Goal: Task Accomplishment & Management: Use online tool/utility

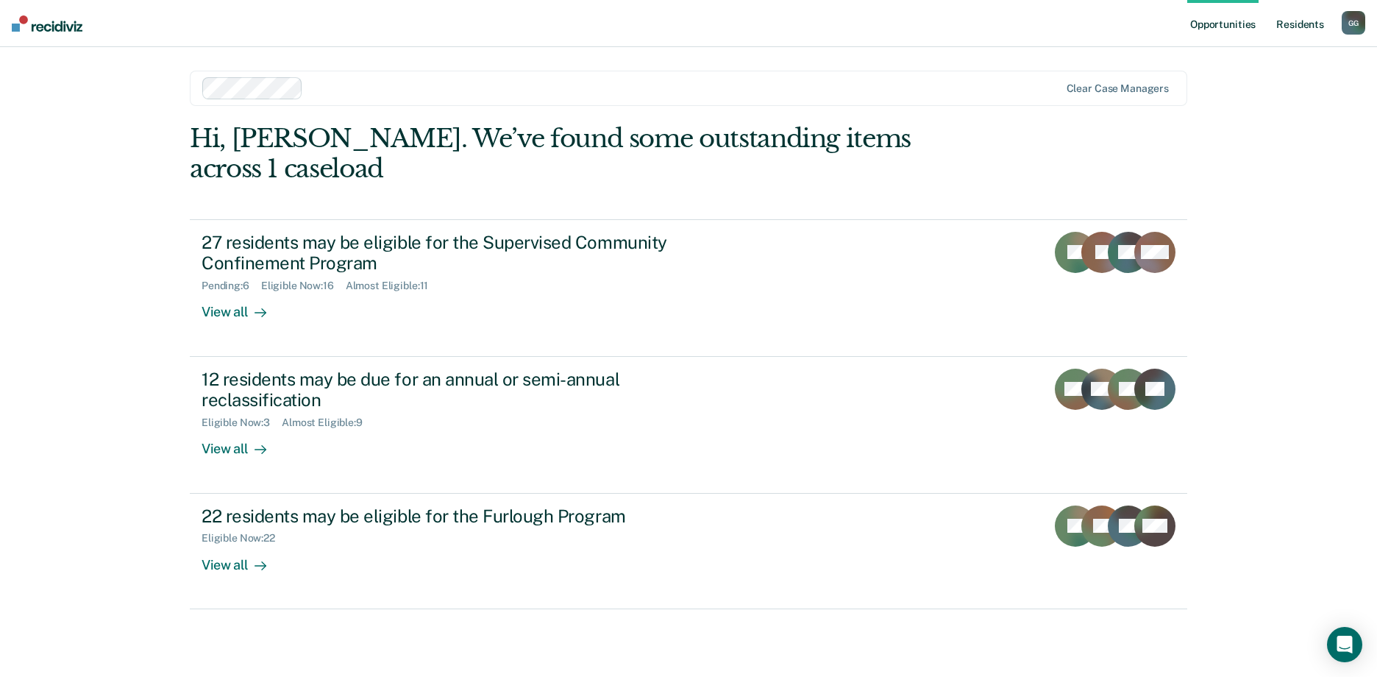
click at [1302, 21] on link "Resident s" at bounding box center [1301, 23] width 54 height 47
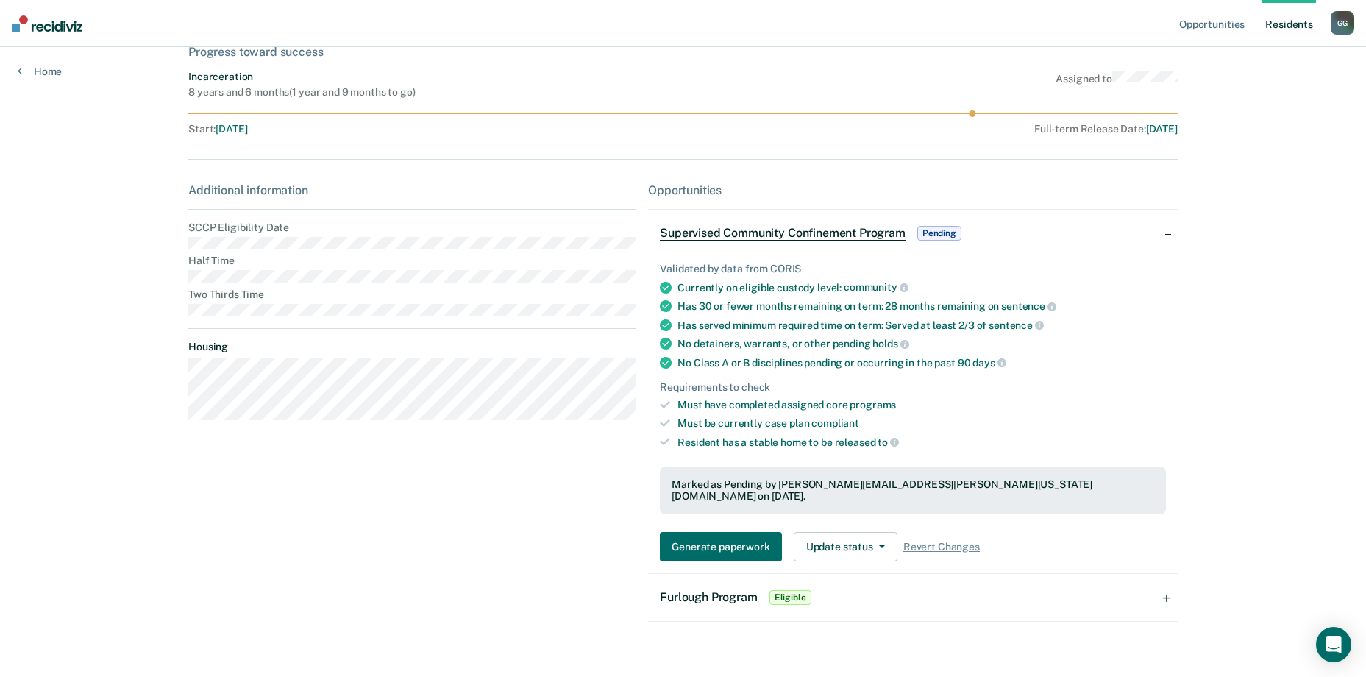
scroll to position [100, 0]
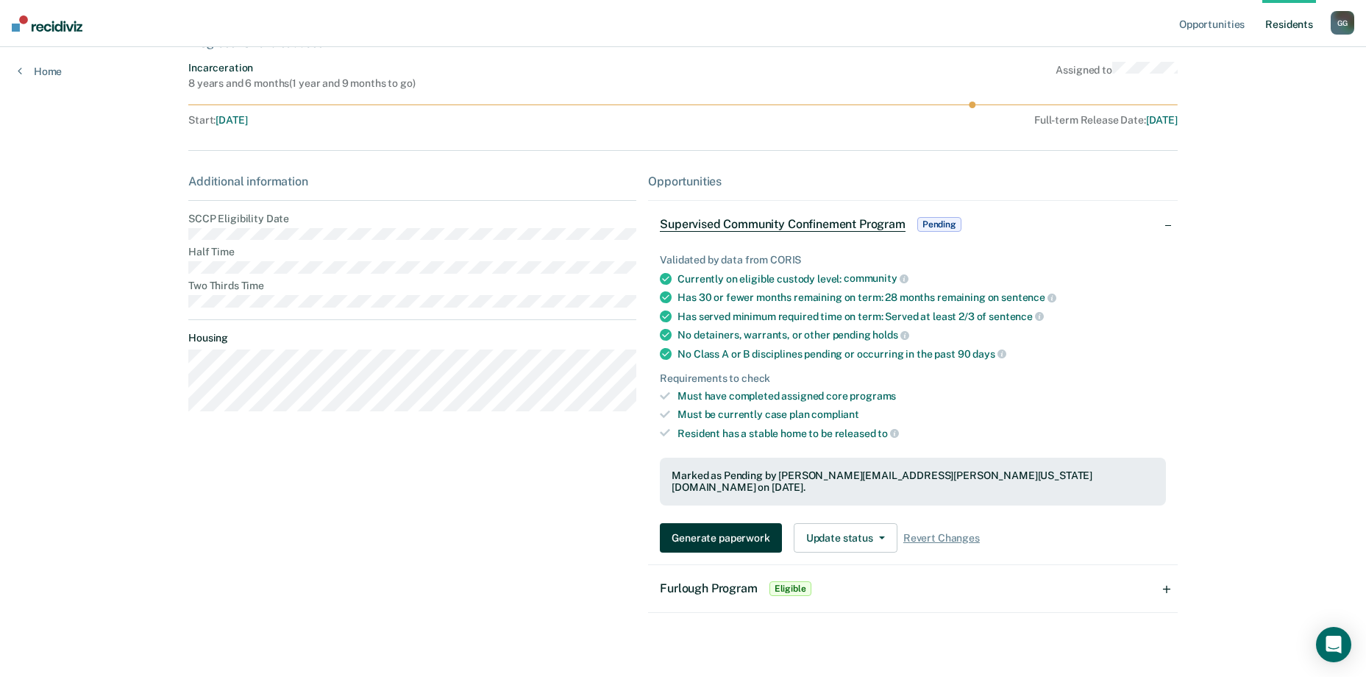
click at [728, 531] on button "Generate paperwork" at bounding box center [720, 537] width 121 height 29
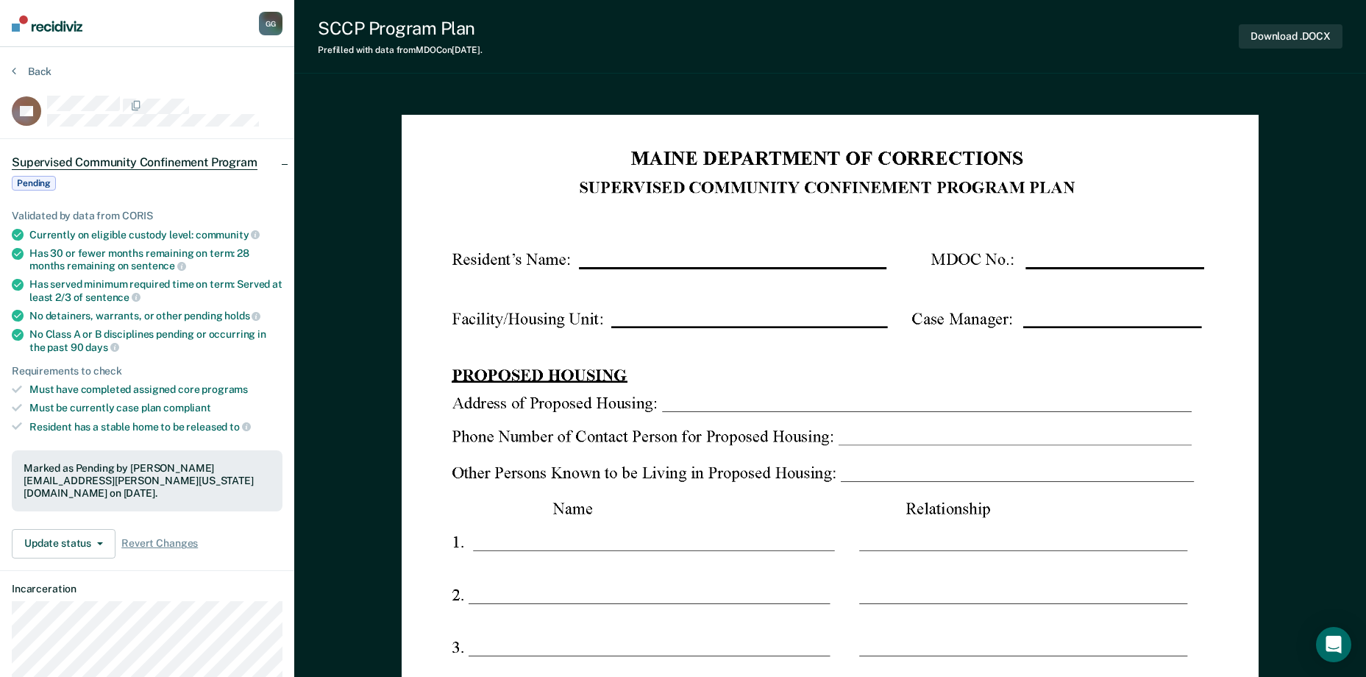
drag, startPoint x: 766, startPoint y: 248, endPoint x: 675, endPoint y: 208, distance: 98.8
click at [675, 208] on img at bounding box center [831, 669] width 858 height 1109
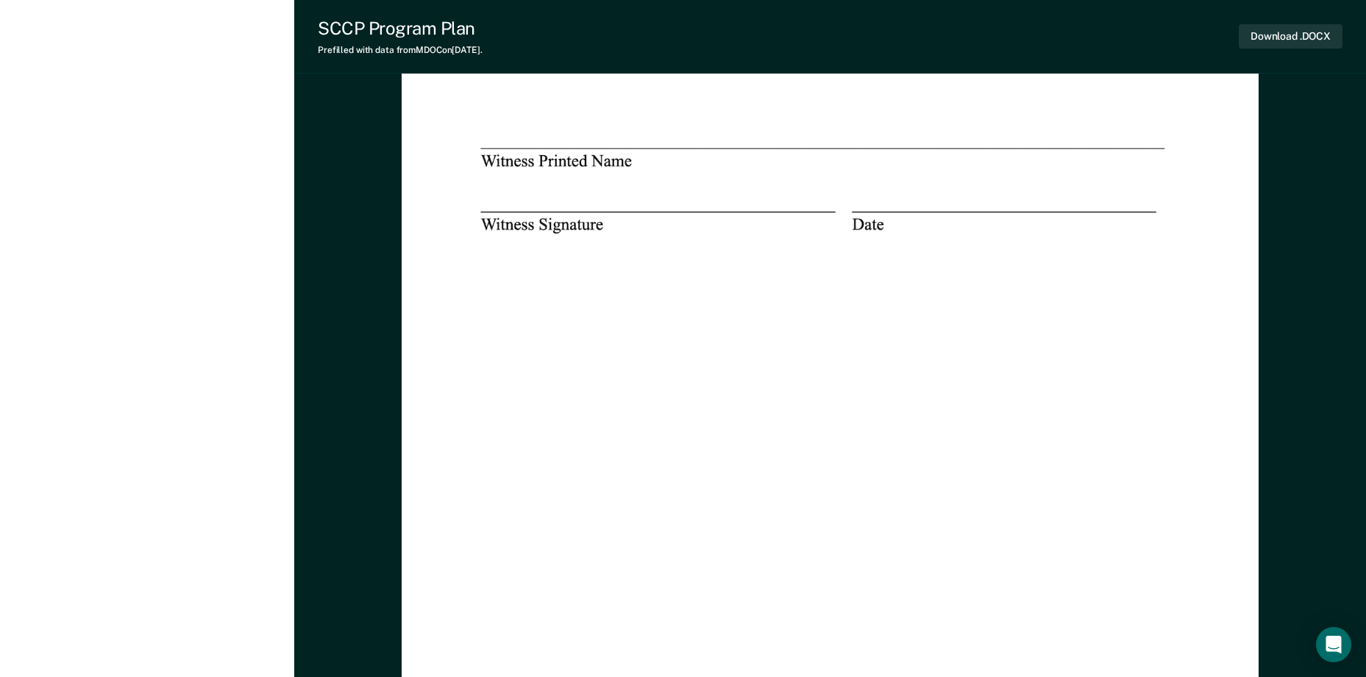
scroll to position [6401, 0]
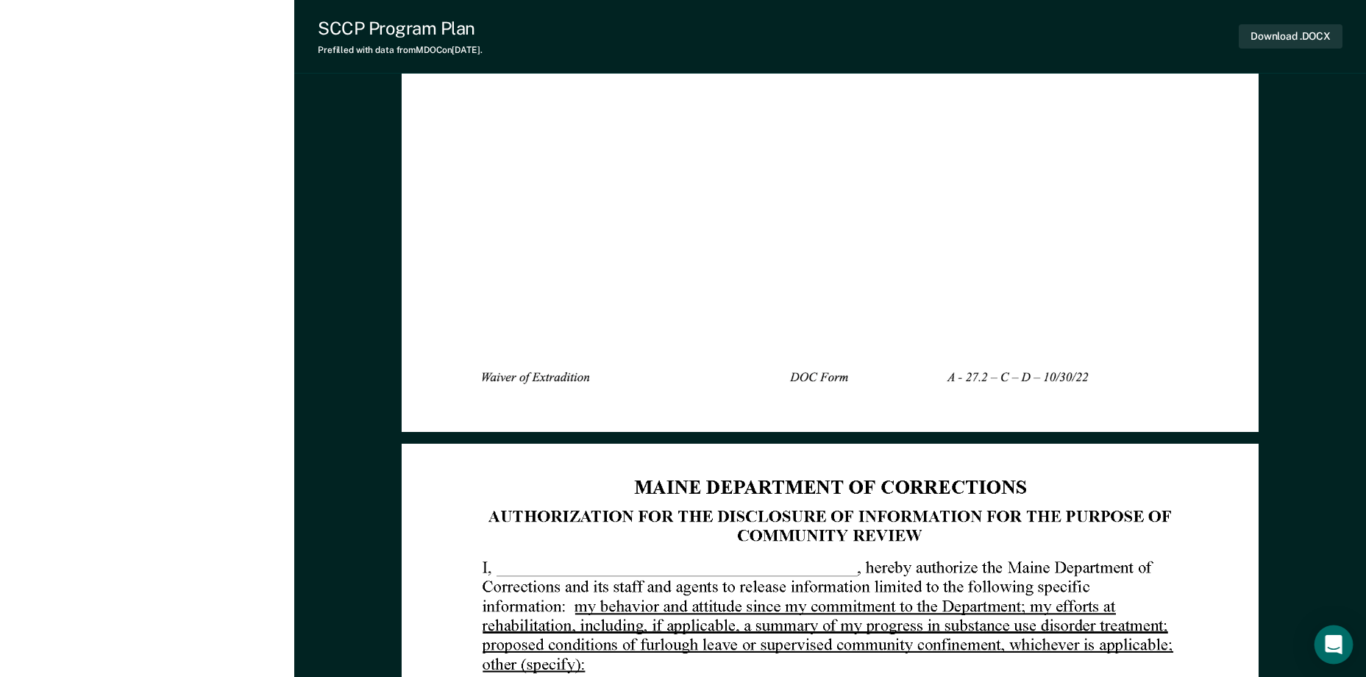
click at [1332, 651] on icon "Open Intercom Messenger" at bounding box center [1333, 644] width 19 height 19
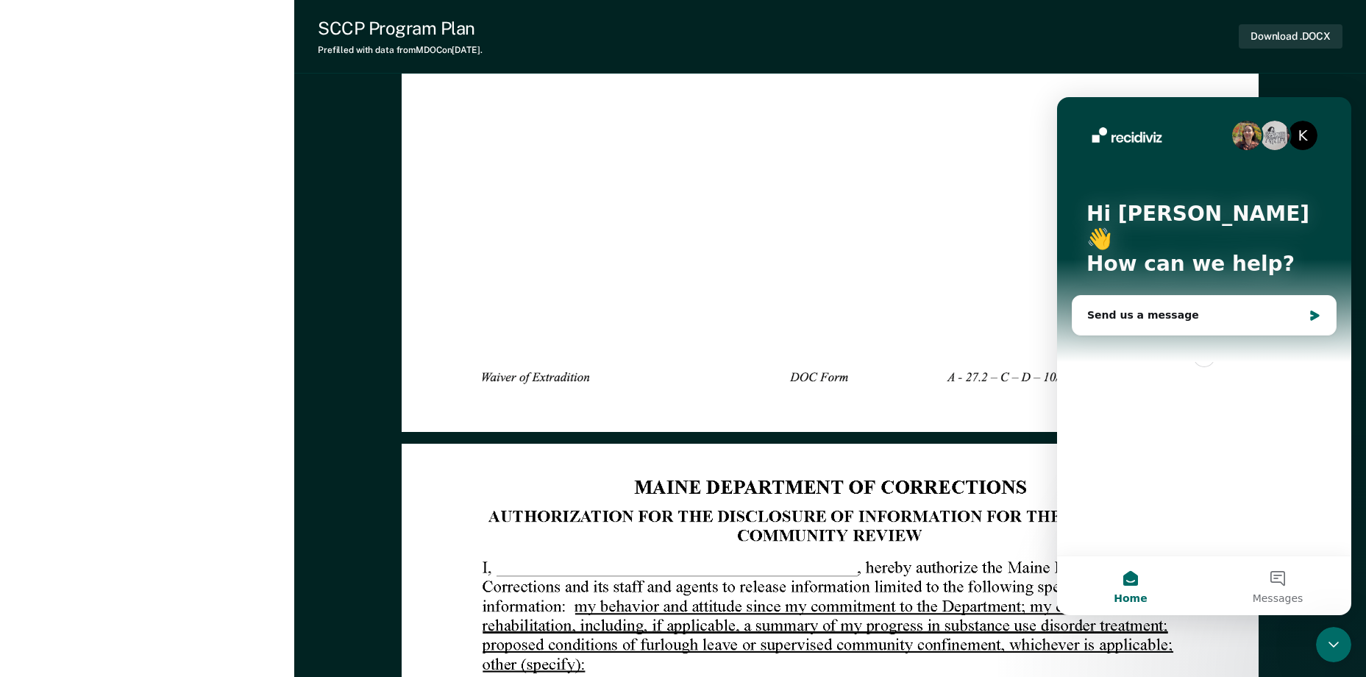
scroll to position [0, 0]
click at [1344, 642] on div "Close Intercom Messenger" at bounding box center [1333, 644] width 35 height 35
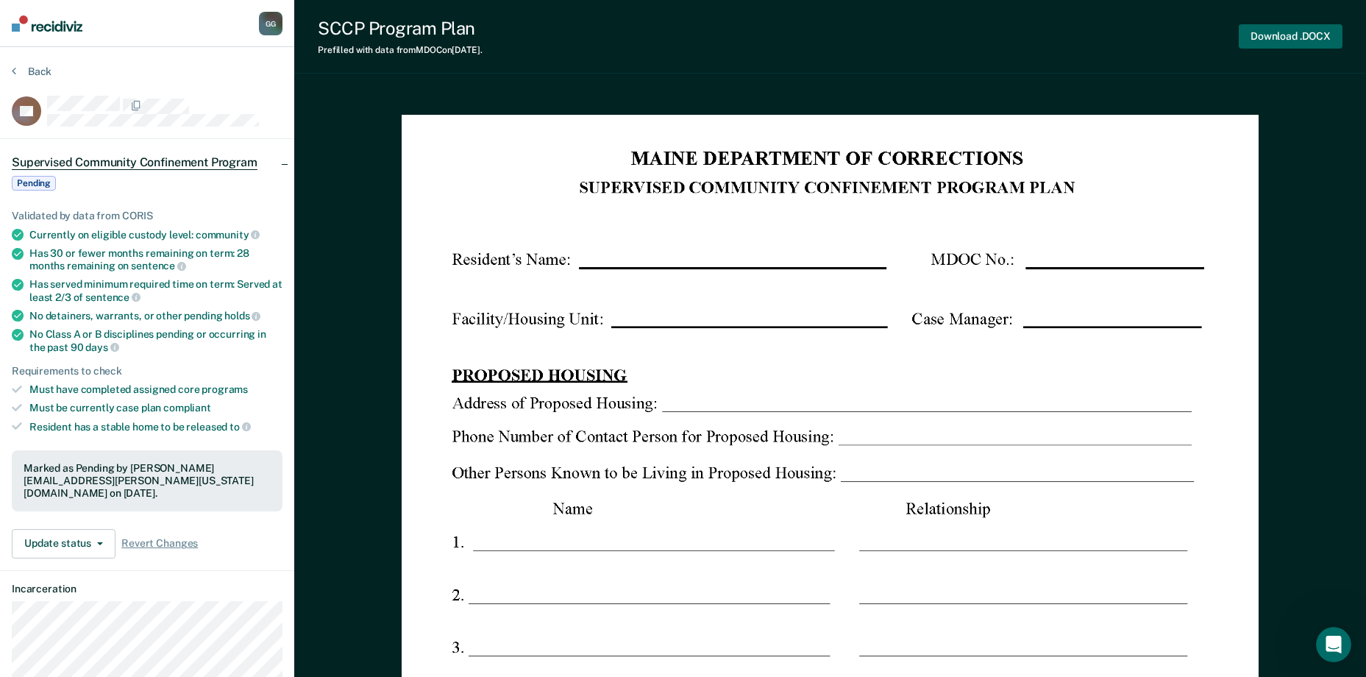
click at [1293, 29] on button "Download .DOCX" at bounding box center [1291, 36] width 104 height 24
